Goal: Feedback & Contribution: Submit feedback/report problem

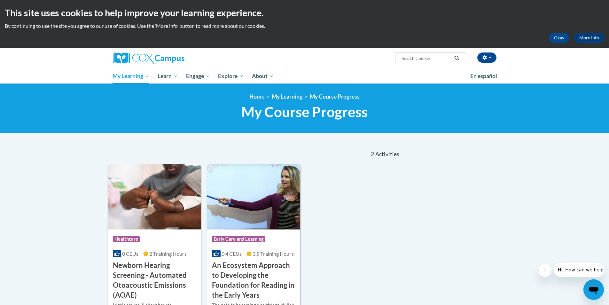
click at [229, 197] on img at bounding box center [253, 196] width 93 height 65
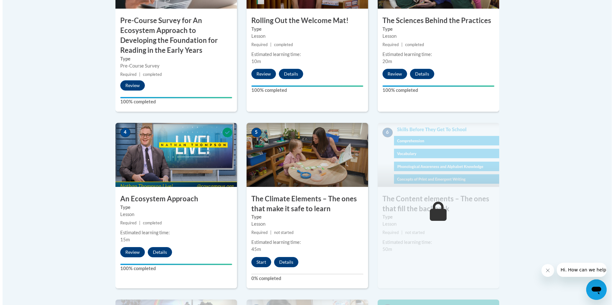
scroll to position [286, 0]
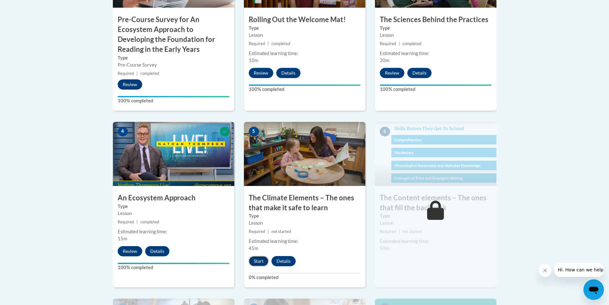
click at [260, 263] on button "Start" at bounding box center [259, 261] width 20 height 10
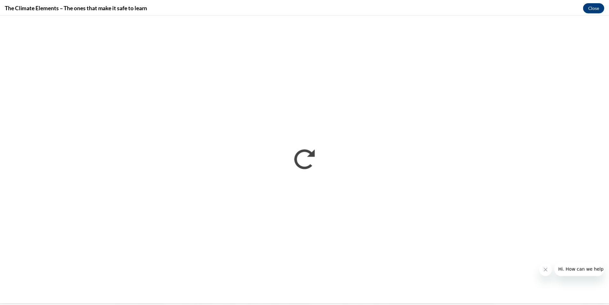
scroll to position [0, 0]
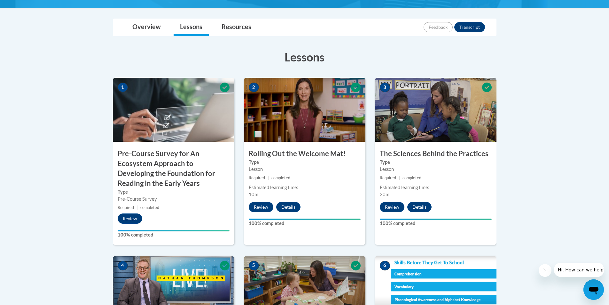
scroll to position [141, 0]
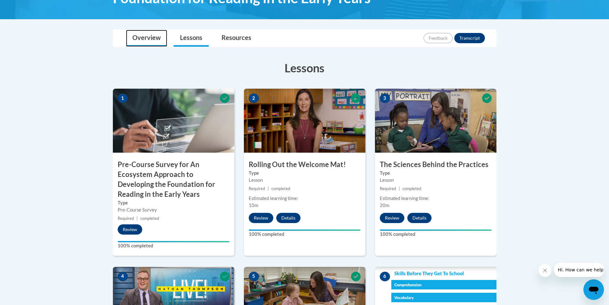
click at [158, 35] on link "Overview" at bounding box center [146, 38] width 41 height 17
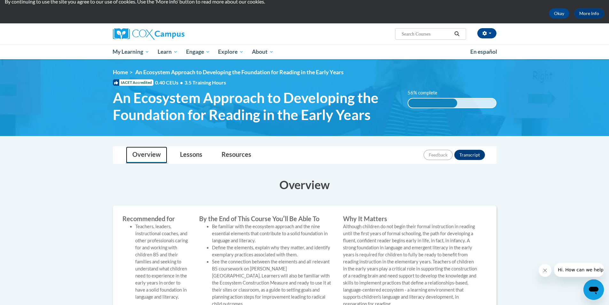
scroll to position [8, 0]
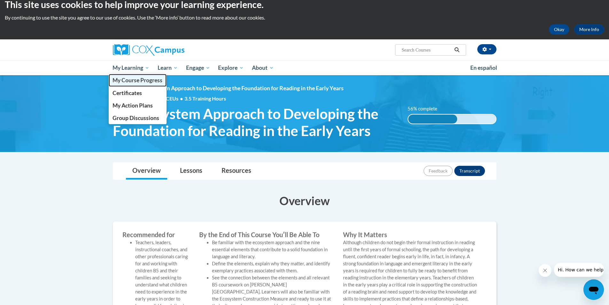
click at [138, 82] on span "My Course Progress" at bounding box center [137, 80] width 50 height 7
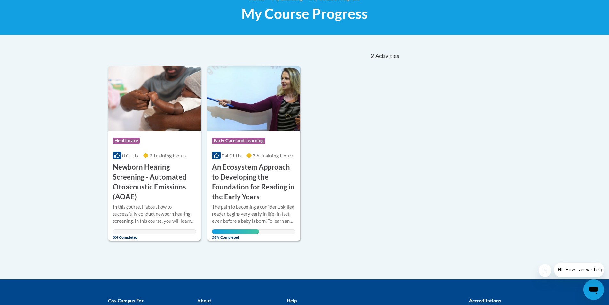
scroll to position [99, 0]
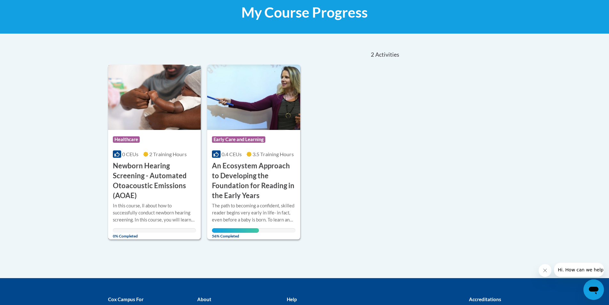
click at [189, 153] on div "0 CEUs 2 Training Hours" at bounding box center [154, 154] width 83 height 7
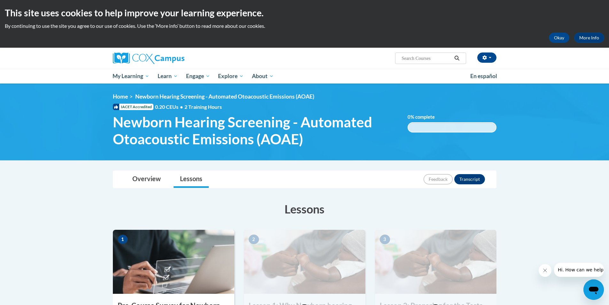
drag, startPoint x: 608, startPoint y: 75, endPoint x: 604, endPoint y: 141, distance: 66.3
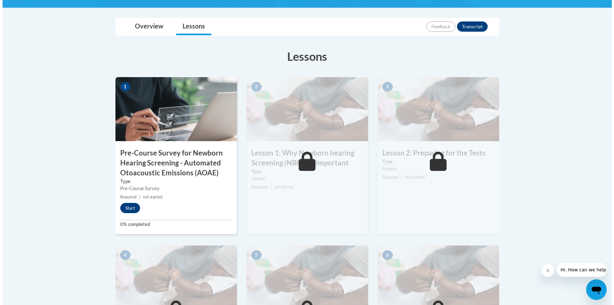
scroll to position [162, 0]
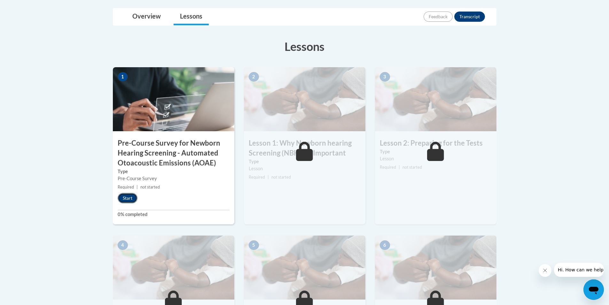
click at [130, 197] on button "Start" at bounding box center [128, 198] width 20 height 10
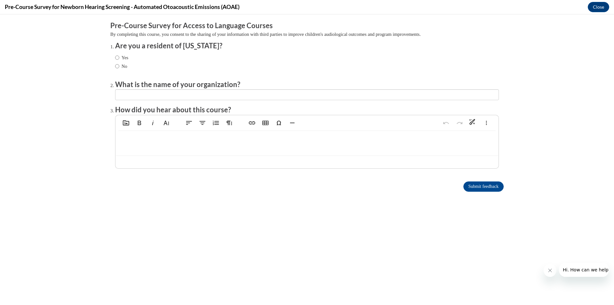
scroll to position [0, 0]
click at [115, 67] on label "No" at bounding box center [121, 66] width 12 height 7
click at [115, 67] on input "No" at bounding box center [117, 66] width 4 height 7
radio input "true"
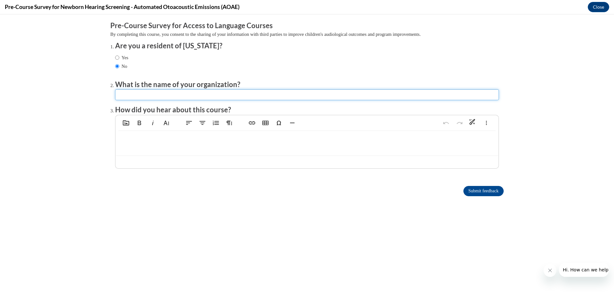
click at [167, 90] on input "textbox" at bounding box center [307, 94] width 384 height 11
type input "n"
type input "NEW JERSELEUM ACADEMY"
click at [182, 140] on p at bounding box center [307, 140] width 370 height 7
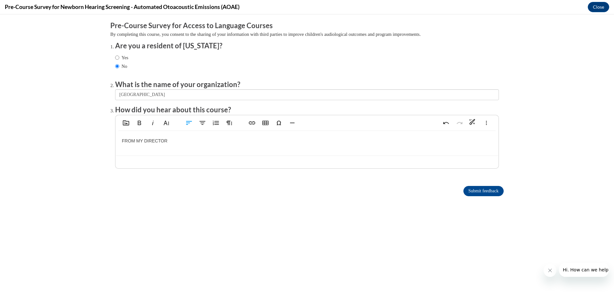
type textarea "<p>FROM MY DIRECTOR&nbsp;</p>"
click at [471, 191] on input "Submit feedback" at bounding box center [483, 191] width 40 height 10
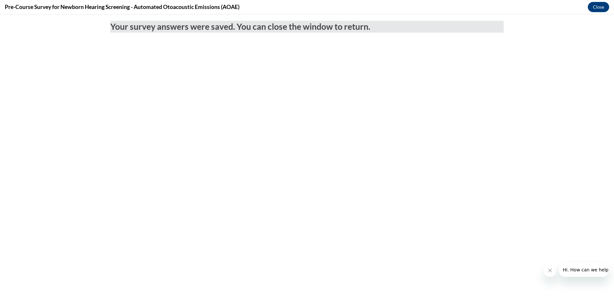
click at [574, 200] on body "Your survey answers were saved. You can close the window to return." at bounding box center [307, 159] width 614 height 290
click at [598, 5] on button "Close" at bounding box center [597, 7] width 21 height 10
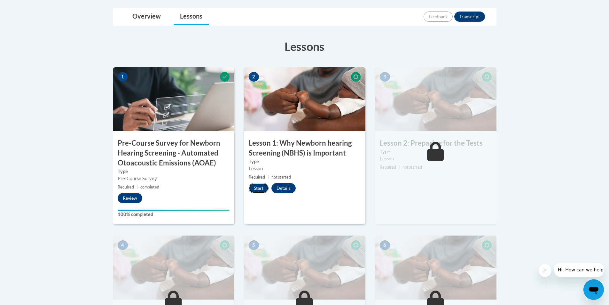
click at [261, 190] on button "Start" at bounding box center [259, 188] width 20 height 10
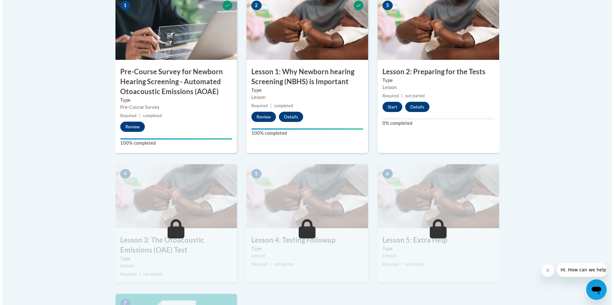
scroll to position [236, 0]
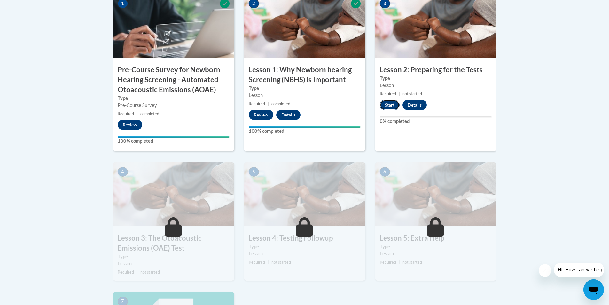
click at [392, 103] on button "Start" at bounding box center [390, 105] width 20 height 10
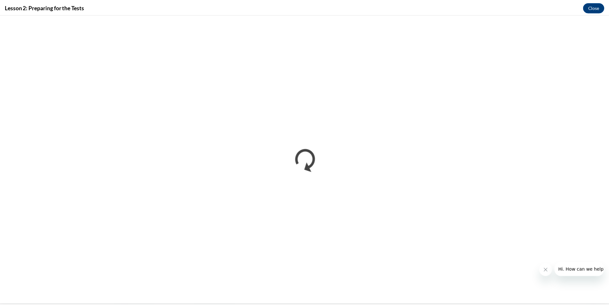
scroll to position [0, 0]
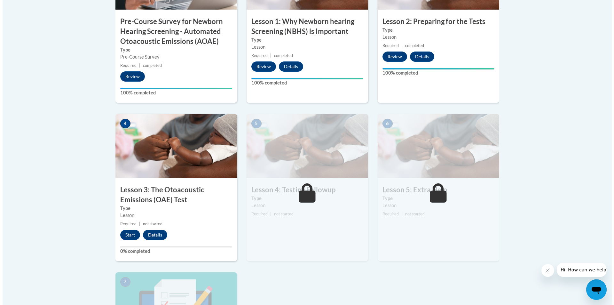
scroll to position [285, 0]
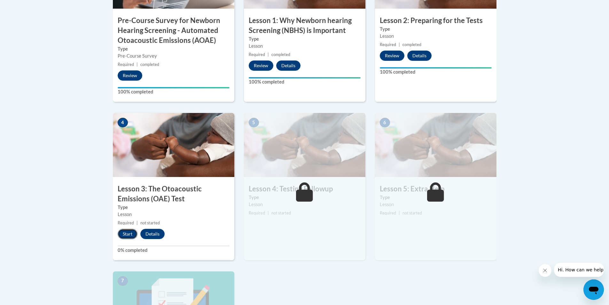
click at [123, 235] on button "Start" at bounding box center [128, 234] width 20 height 10
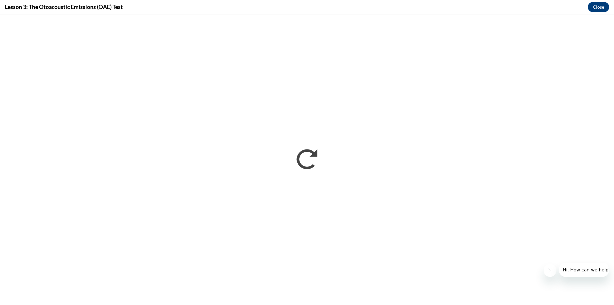
scroll to position [0, 0]
